Goal: Find specific page/section: Find specific page/section

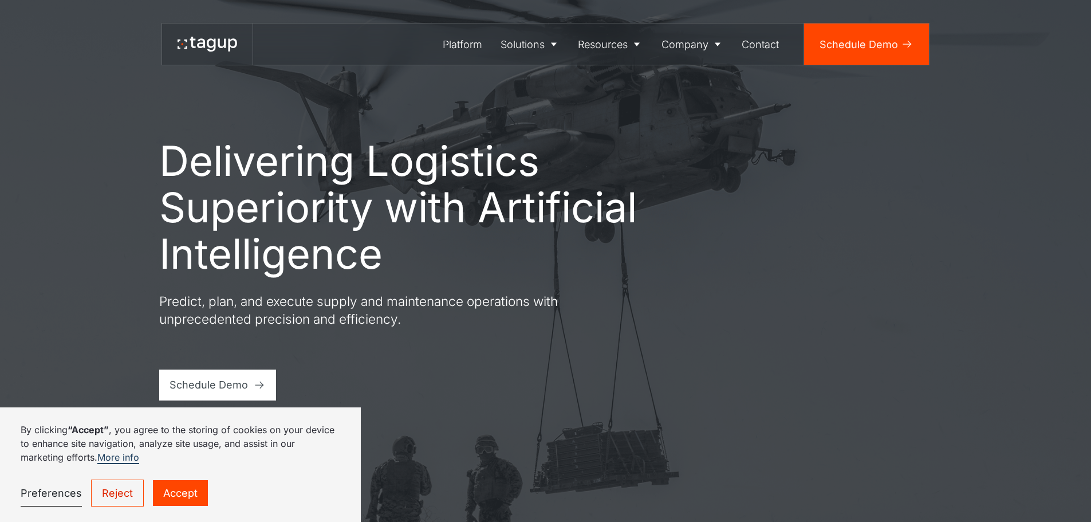
click at [119, 491] on link "Reject" at bounding box center [117, 492] width 53 height 27
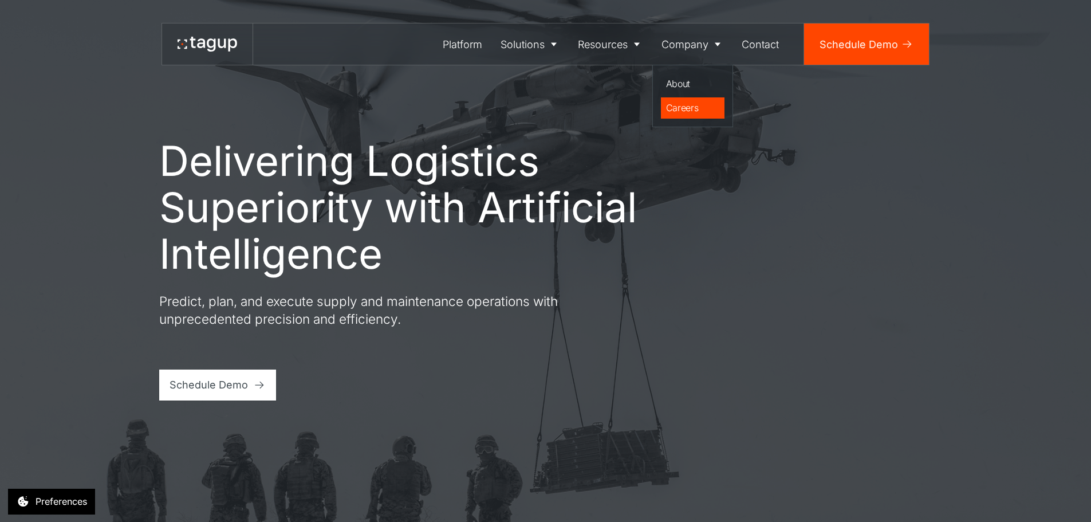
click at [687, 109] on div "Careers" at bounding box center [693, 108] width 54 height 14
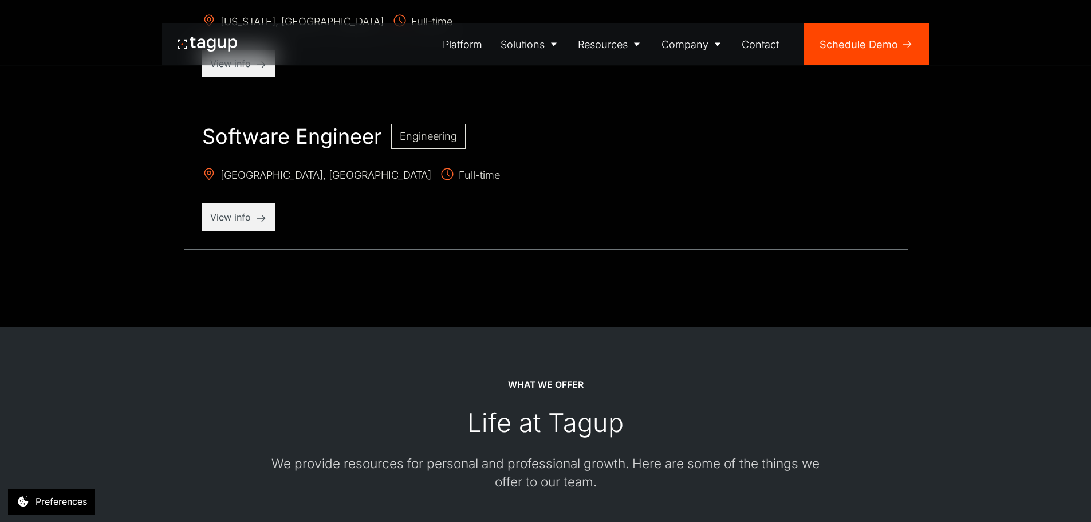
scroll to position [2120, 0]
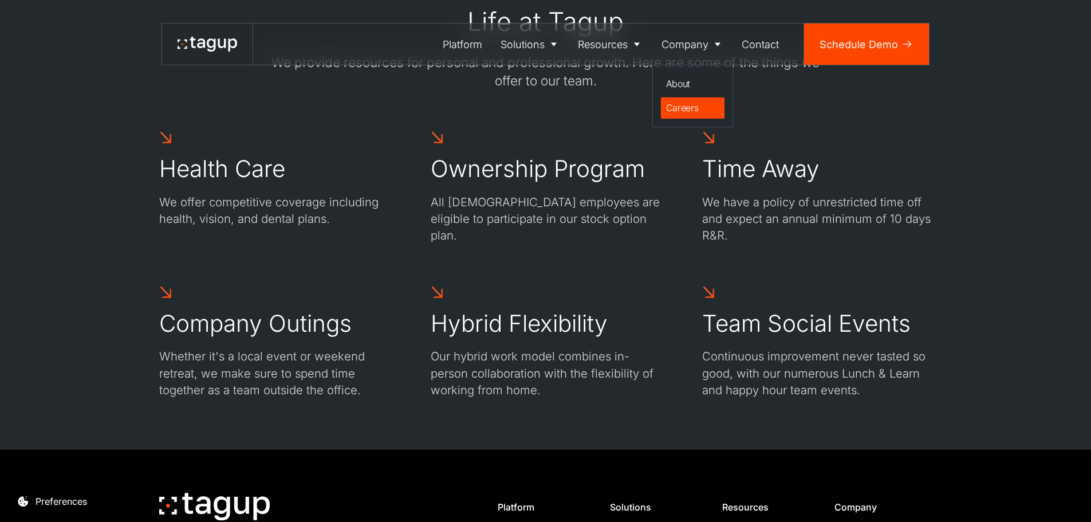
click at [686, 107] on div "Careers" at bounding box center [693, 108] width 54 height 14
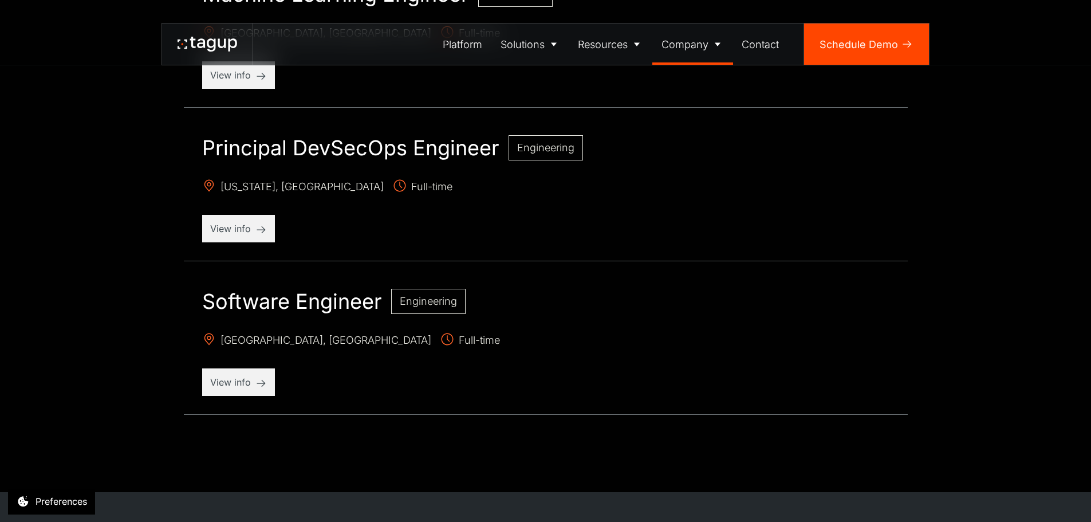
scroll to position [1547, 0]
